Goal: Information Seeking & Learning: Learn about a topic

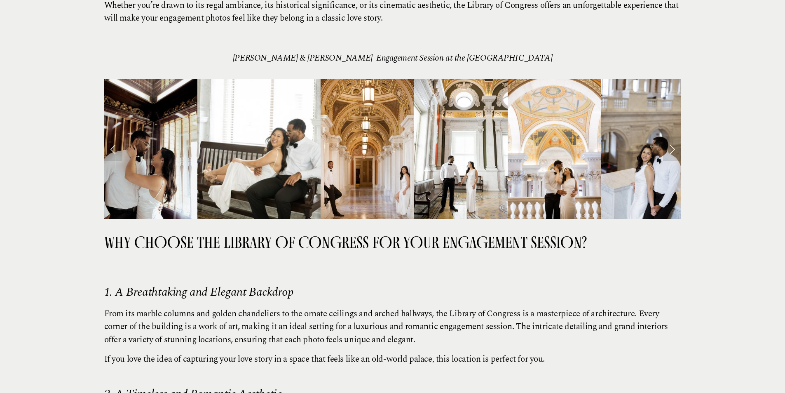
scroll to position [206, 0]
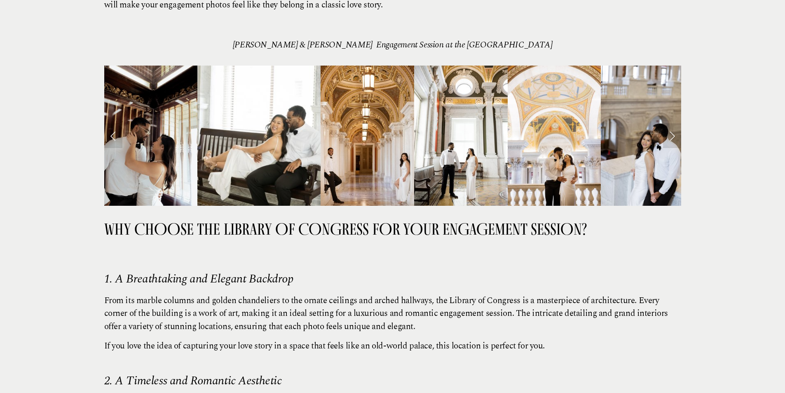
click at [674, 123] on link "Next Slide" at bounding box center [672, 135] width 18 height 25
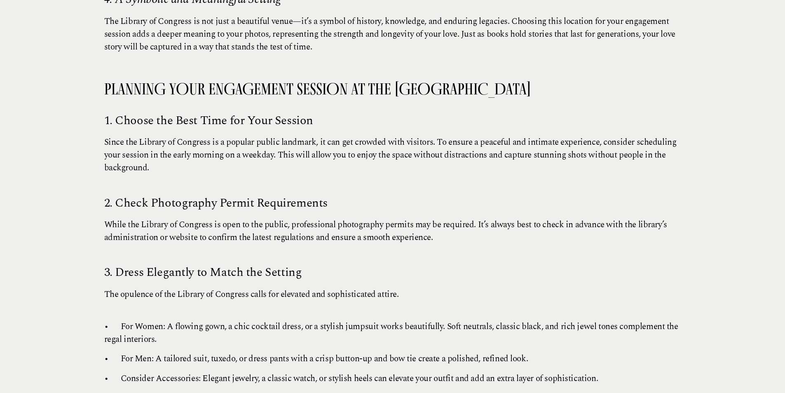
scroll to position [742, 0]
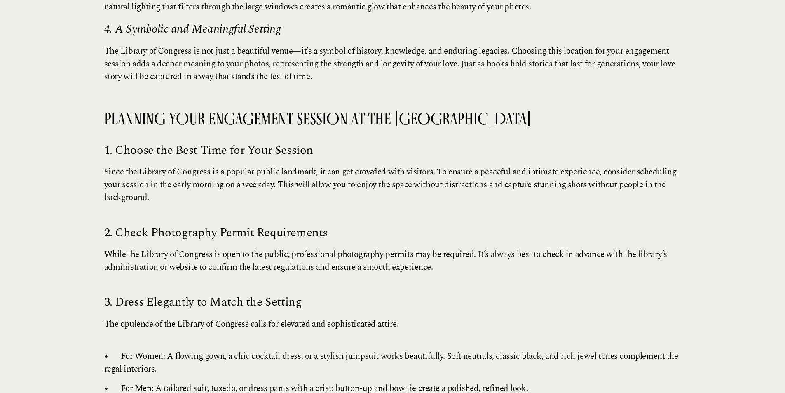
click at [245, 166] on p "Since the Library of Congress is a popular public landmark, it can get crowded …" at bounding box center [392, 192] width 577 height 52
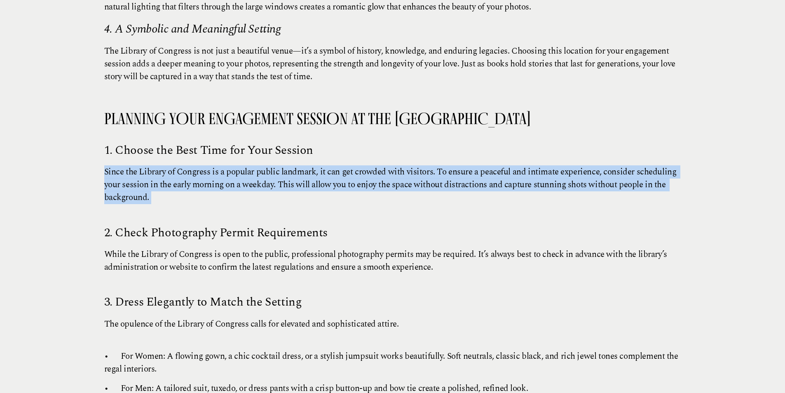
click at [245, 166] on p "Since the Library of Congress is a popular public landmark, it can get crowded …" at bounding box center [392, 192] width 577 height 52
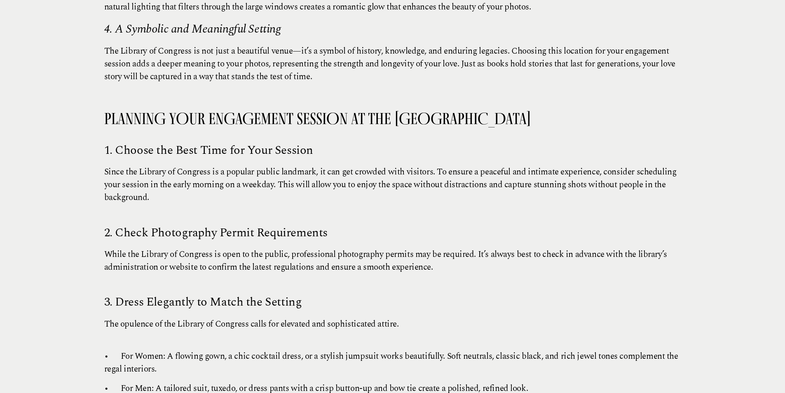
click at [246, 166] on p "Since the Library of Congress is a popular public landmark, it can get crowded …" at bounding box center [392, 192] width 577 height 52
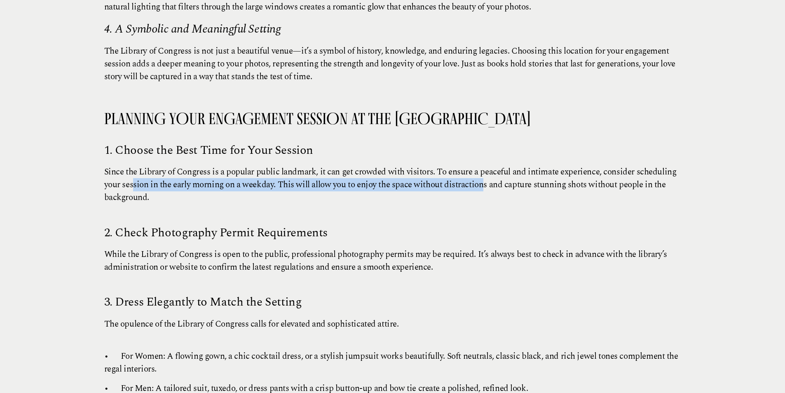
drag, startPoint x: 279, startPoint y: 155, endPoint x: 529, endPoint y: 155, distance: 250.2
click at [518, 166] on p "Since the Library of Congress is a popular public landmark, it can get crowded …" at bounding box center [392, 192] width 577 height 52
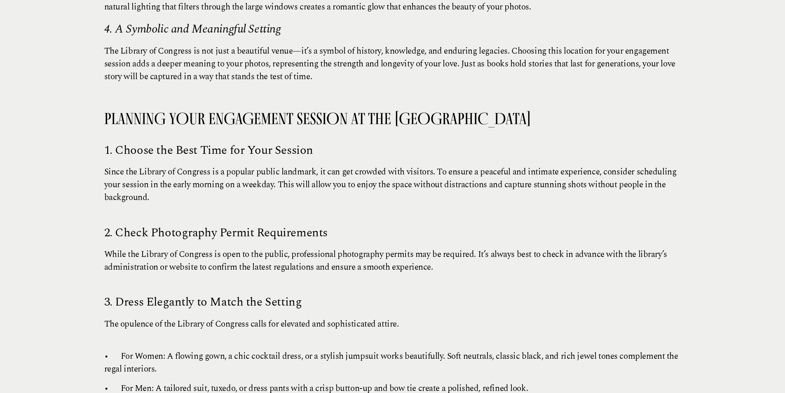
click at [627, 166] on p "Since the Library of Congress is a popular public landmark, it can get crowded …" at bounding box center [392, 192] width 577 height 52
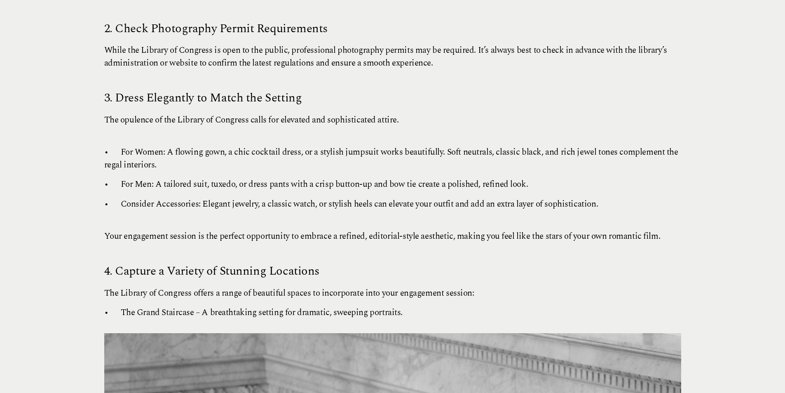
scroll to position [948, 0]
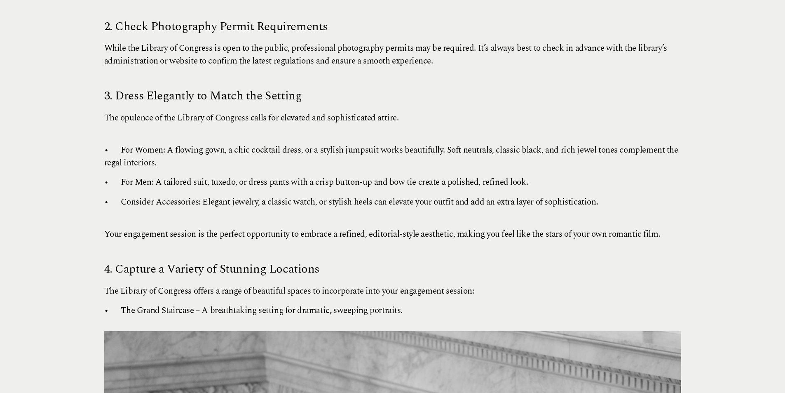
click at [210, 112] on p "The opulence of the Library of Congress calls for elevated and sophisticated at…" at bounding box center [392, 125] width 577 height 26
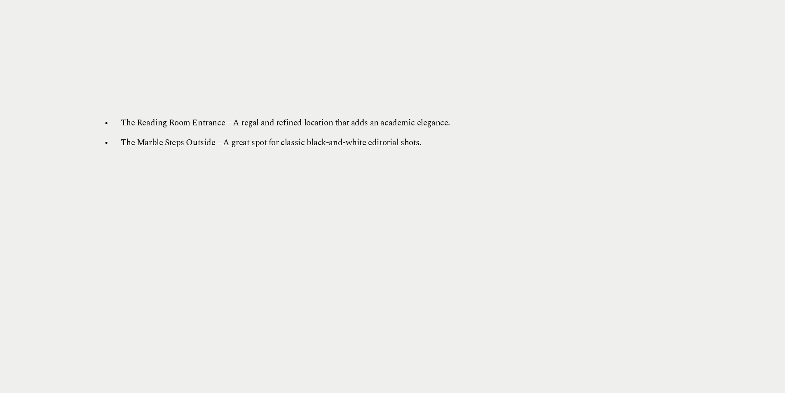
scroll to position [2391, 0]
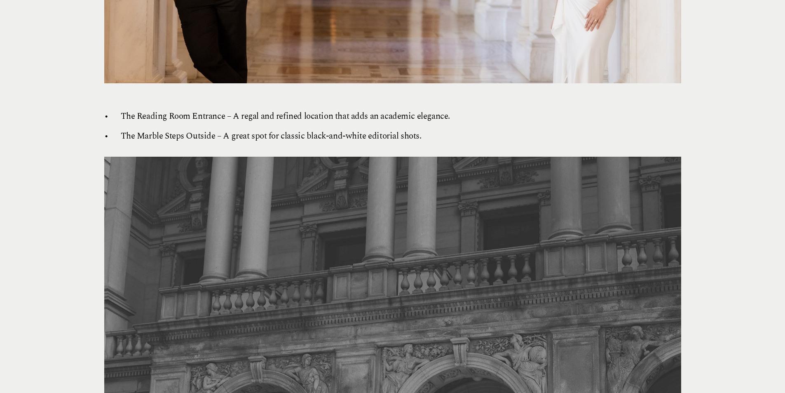
click at [249, 130] on p "• The Marble Steps Outside – A great spot for classic black-and-white editorial…" at bounding box center [392, 136] width 577 height 13
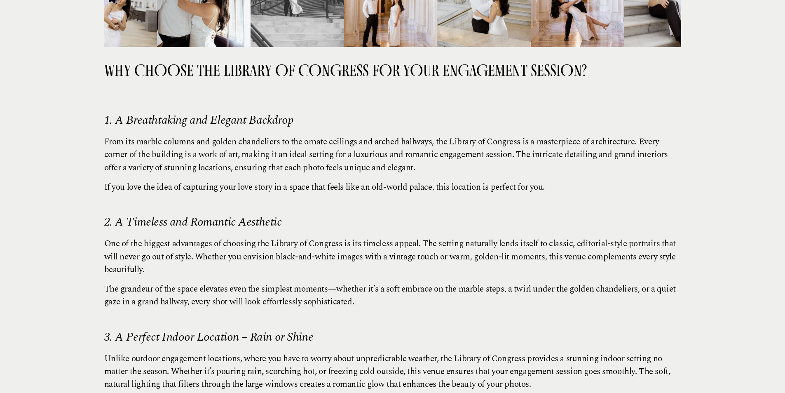
scroll to position [359, 0]
